Goal: Find contact information: Find contact information

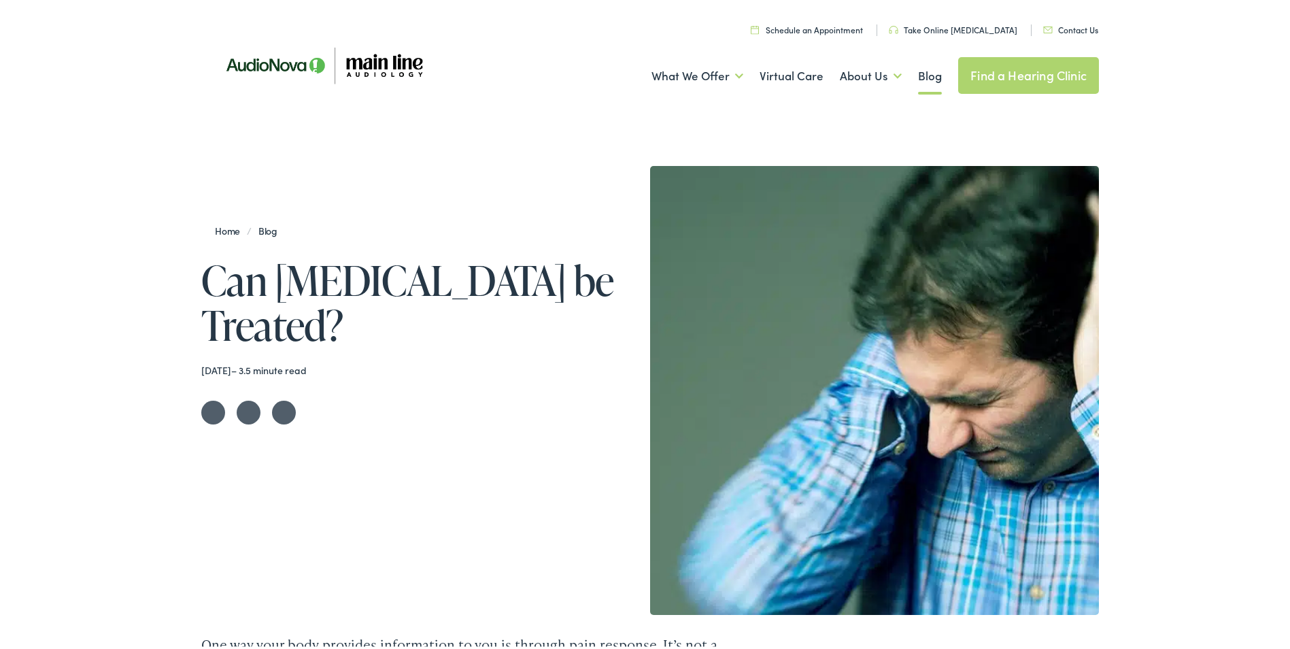
click at [1071, 29] on link "Contact Us" at bounding box center [1070, 27] width 55 height 12
click at [285, 68] on img at bounding box center [323, 62] width 245 height 83
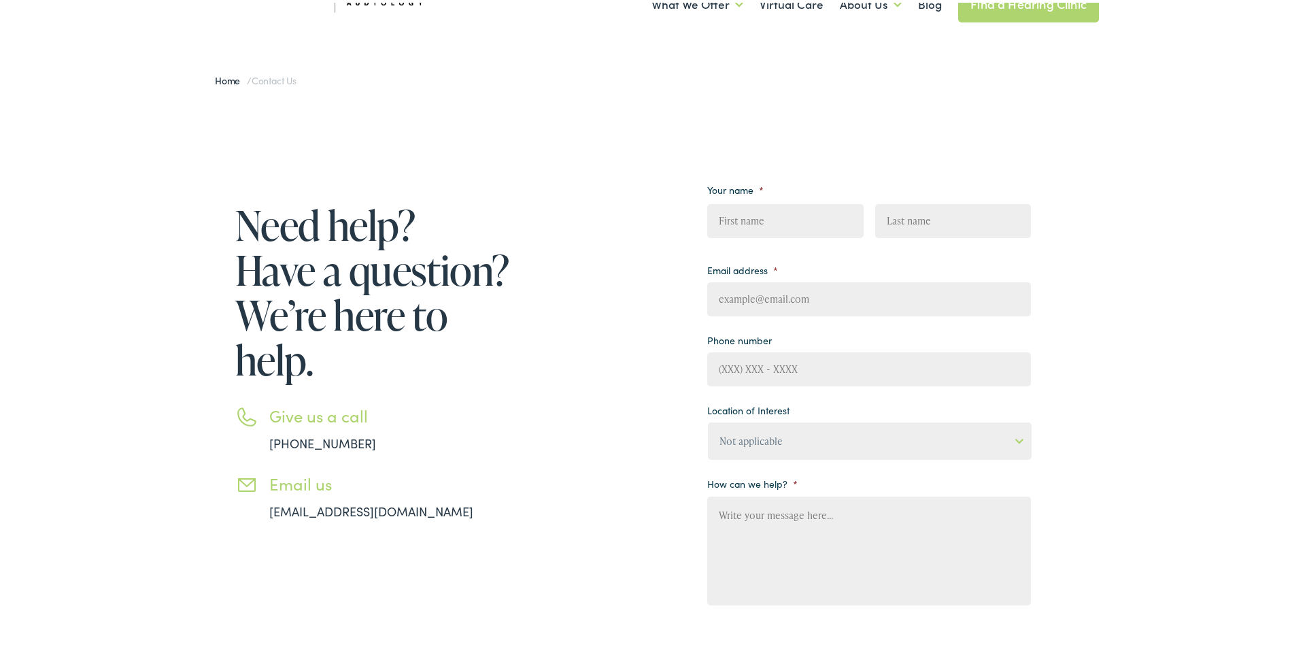
scroll to position [68, 0]
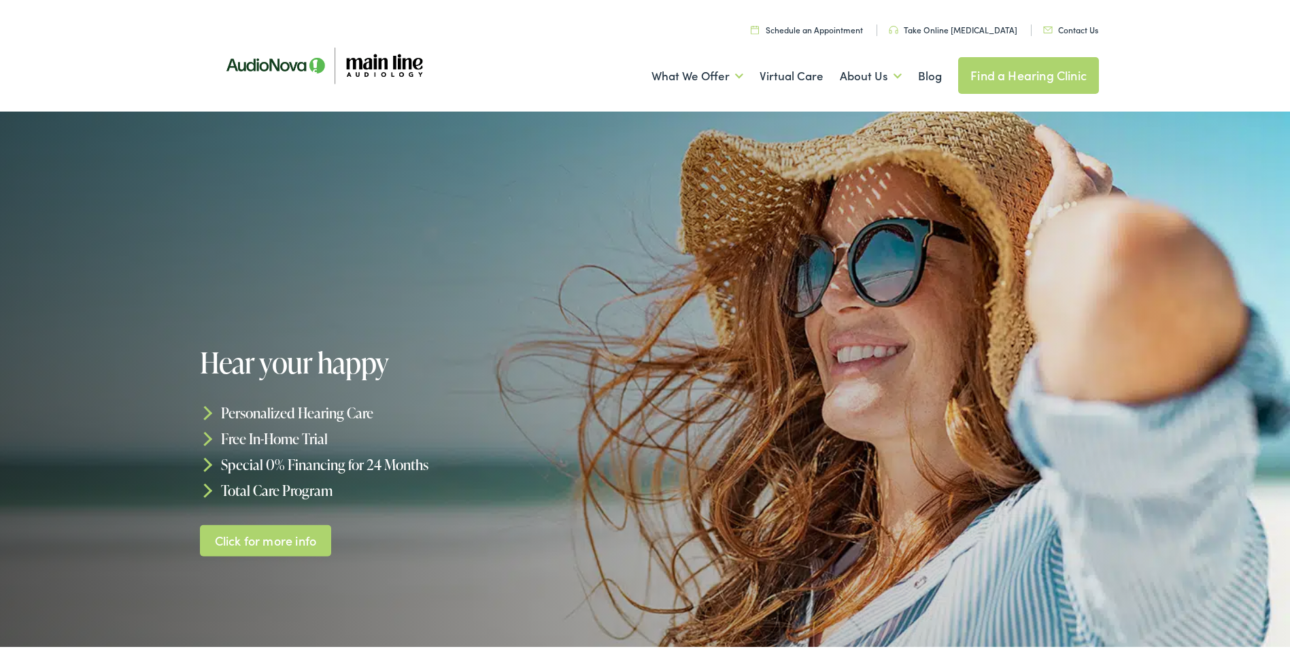
click at [388, 59] on img at bounding box center [323, 62] width 245 height 83
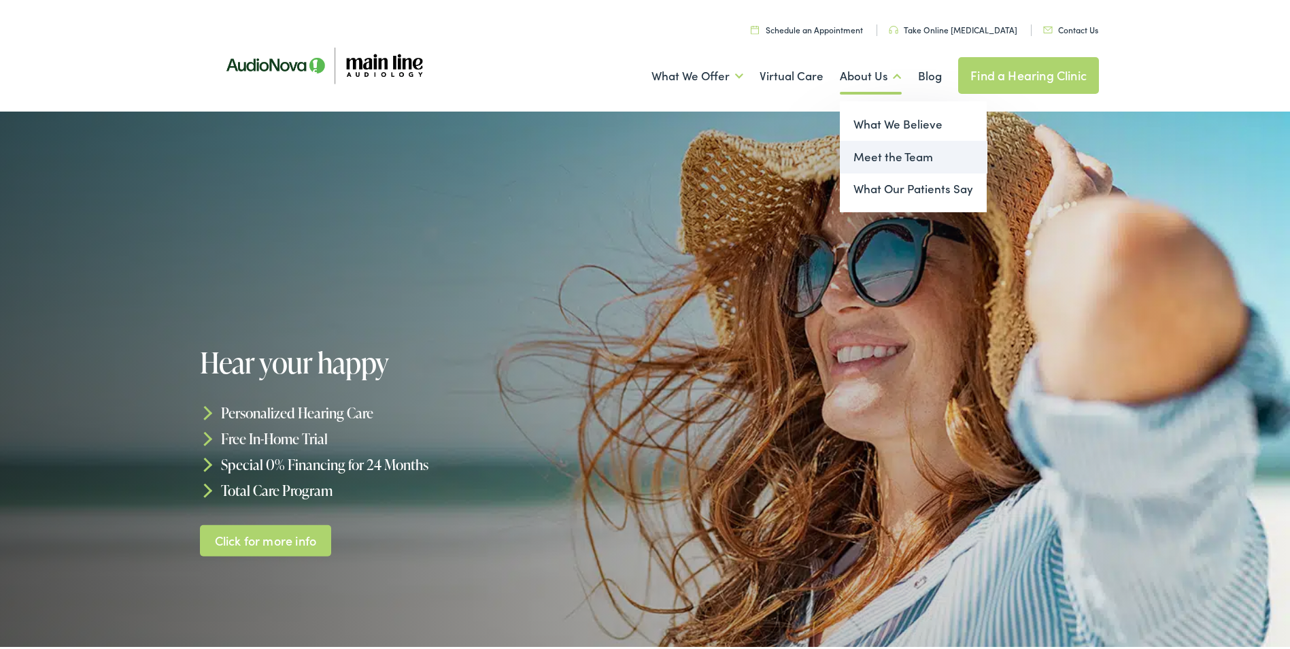
click at [906, 158] on link "Meet the Team" at bounding box center [913, 154] width 147 height 33
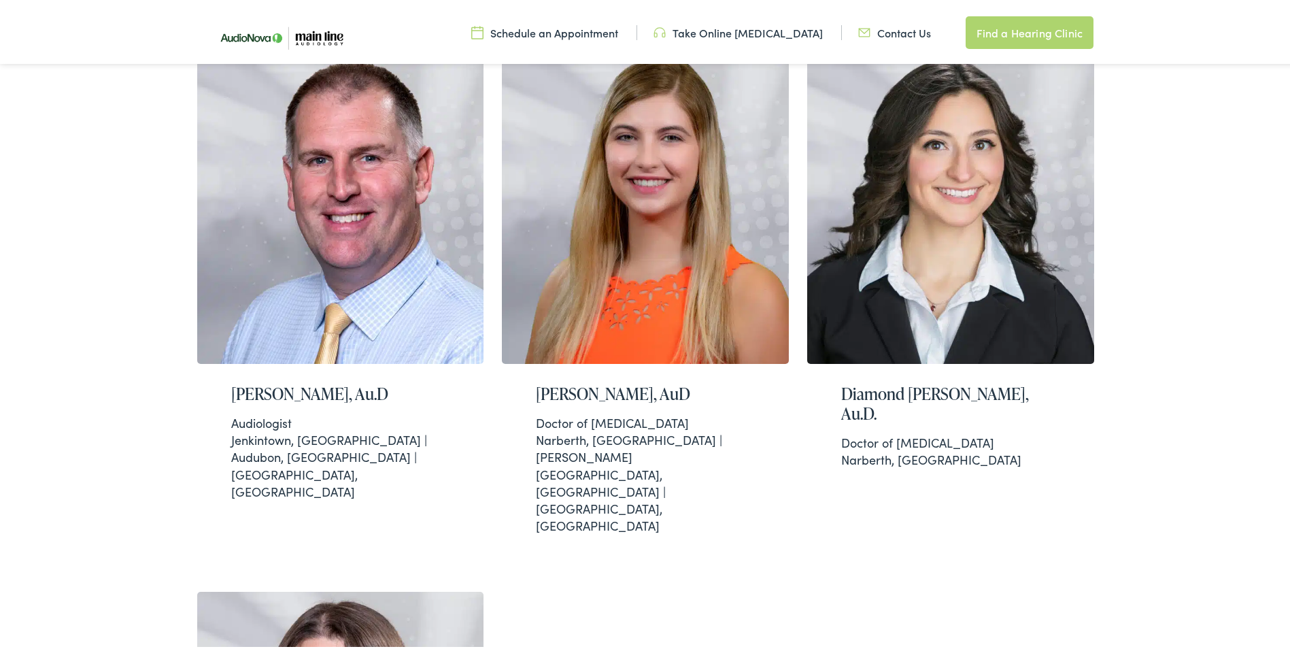
scroll to position [345, 0]
